Goal: Transaction & Acquisition: Book appointment/travel/reservation

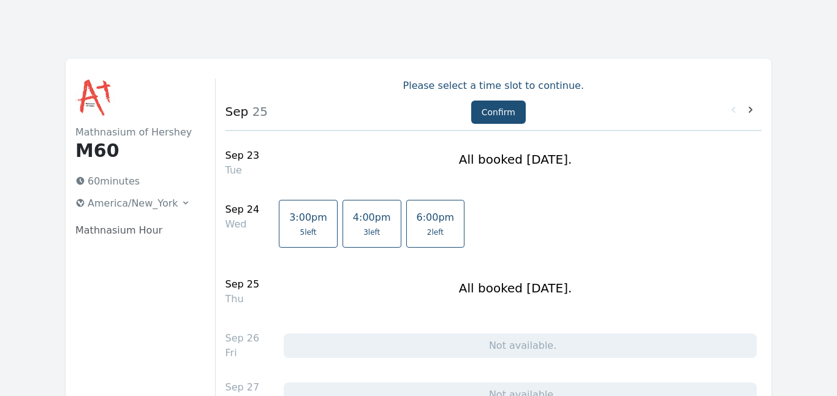
click at [365, 228] on span "3 left" at bounding box center [371, 232] width 17 height 10
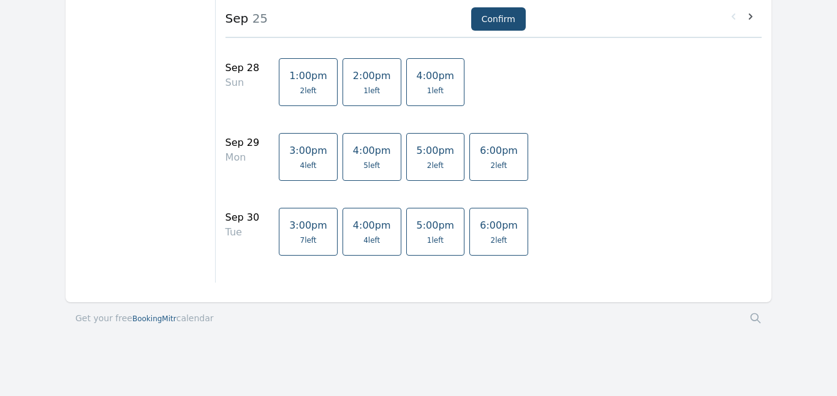
scroll to position [408, 0]
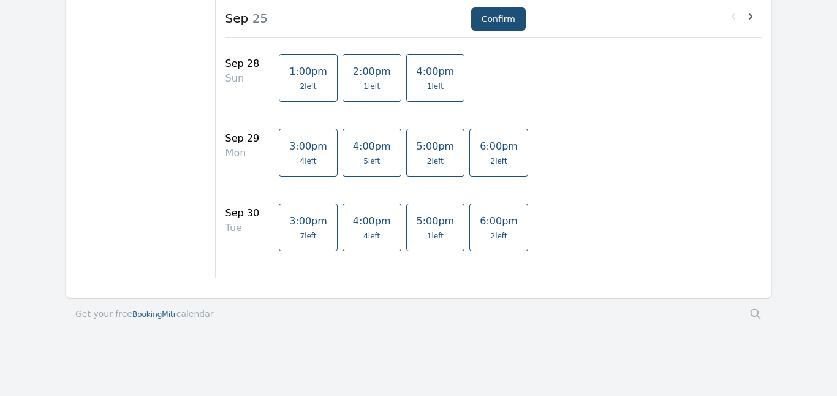
click at [369, 153] on link "4:00pm 5 left" at bounding box center [372, 153] width 59 height 48
click at [362, 229] on link "4:00pm 4 left" at bounding box center [372, 227] width 59 height 48
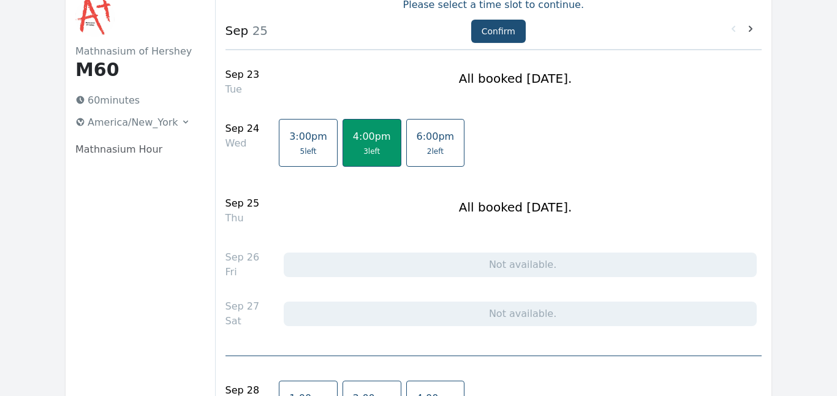
scroll to position [77, 0]
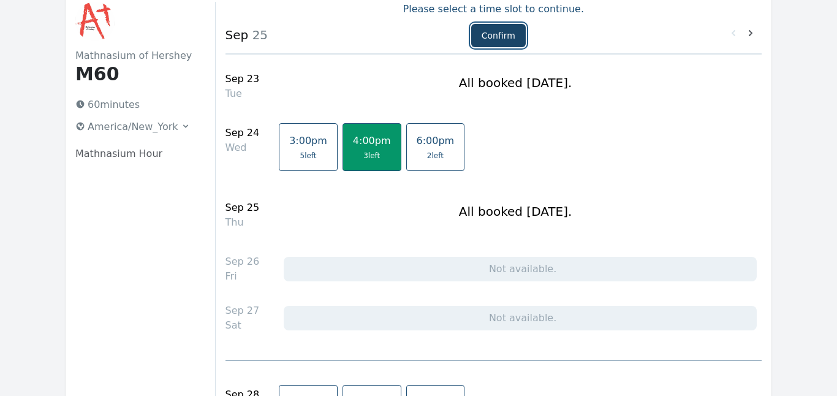
click at [494, 33] on button "Confirm" at bounding box center [498, 35] width 55 height 23
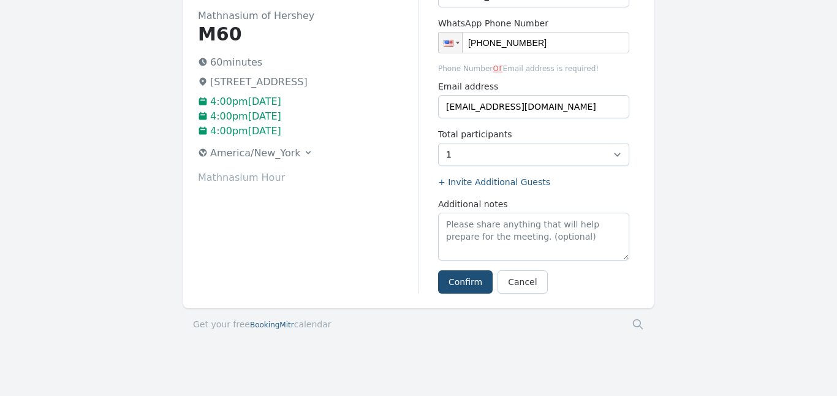
scroll to position [124, 0]
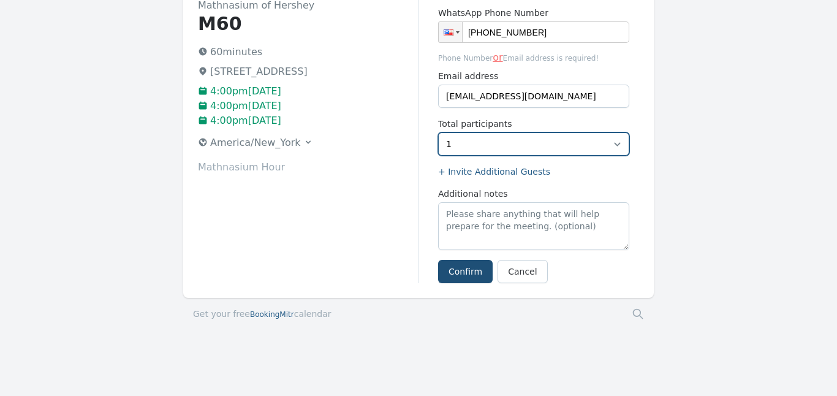
click at [561, 145] on select "1 2 3" at bounding box center [533, 143] width 191 height 23
select select "2"
click at [438, 132] on select "1 2 3" at bounding box center [533, 143] width 191 height 23
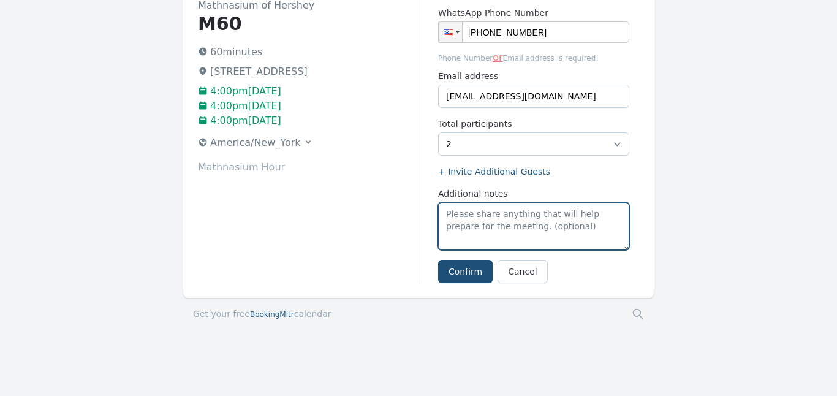
click at [509, 224] on textarea "Additional notes" at bounding box center [533, 226] width 191 height 48
type textarea "Bella & [PERSON_NAME]"
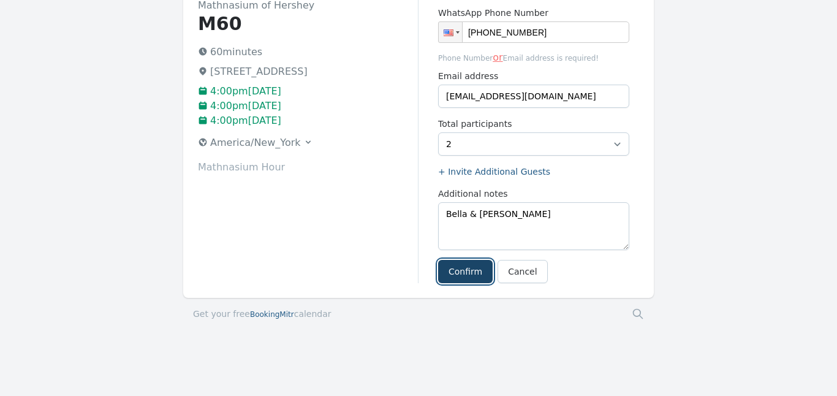
click at [456, 273] on button "Confirm" at bounding box center [465, 271] width 55 height 23
